Goal: Find contact information

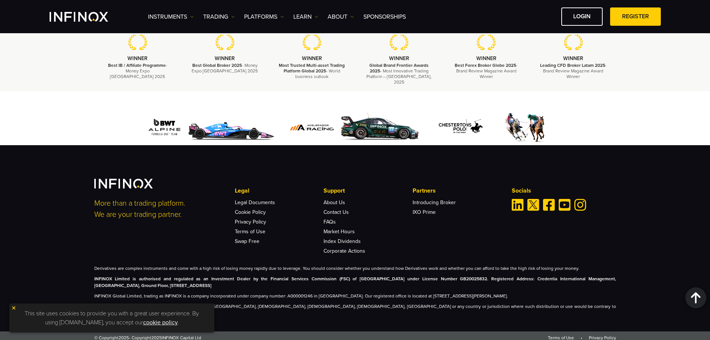
scroll to position [1107, 0]
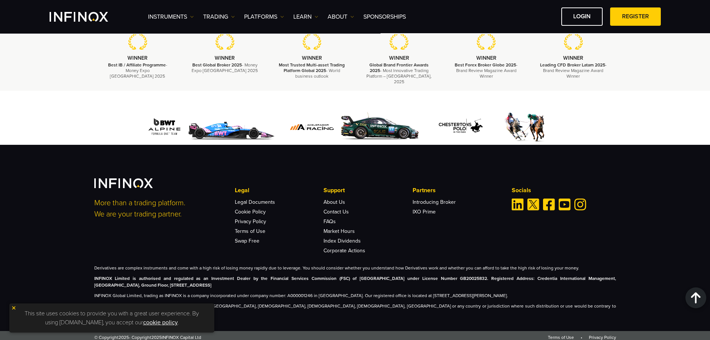
click at [13, 305] on div "This site uses cookies to provide you with a great user experience. By using in…" at bounding box center [111, 317] width 205 height 29
click at [340, 215] on link "Contact Us" at bounding box center [336, 211] width 25 height 6
click at [15, 306] on img at bounding box center [13, 307] width 5 height 5
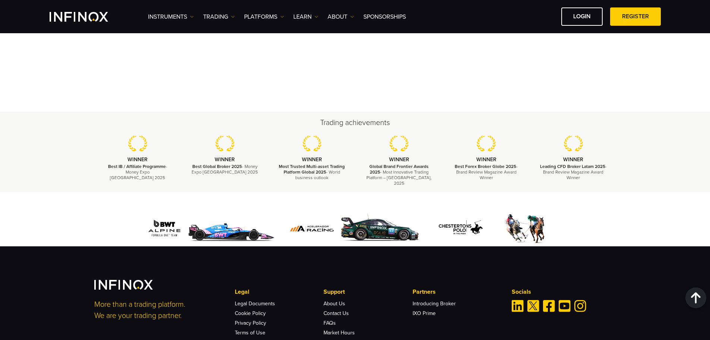
scroll to position [995, 0]
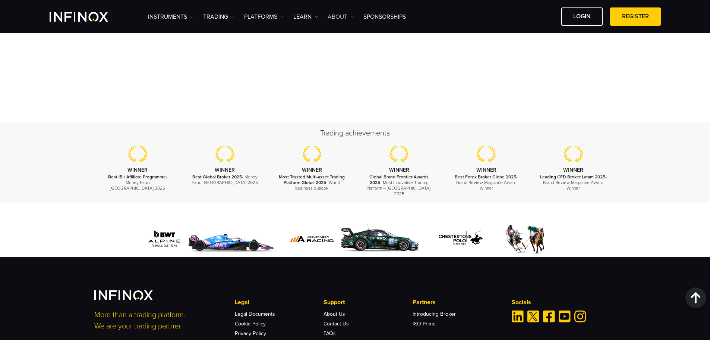
click at [351, 16] on img at bounding box center [352, 17] width 4 height 4
click at [344, 70] on link "Contact Us" at bounding box center [355, 72] width 54 height 16
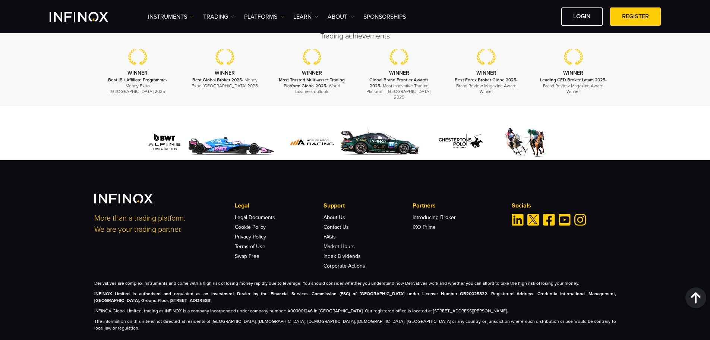
scroll to position [957, 0]
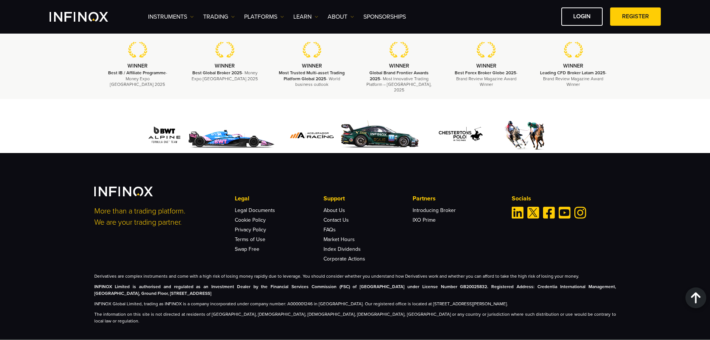
click at [518, 210] on img "Linkedin" at bounding box center [518, 212] width 12 height 12
